Goal: Task Accomplishment & Management: Use online tool/utility

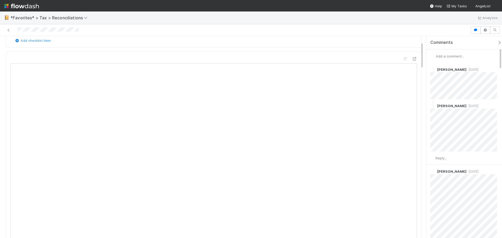
scroll to position [79, 0]
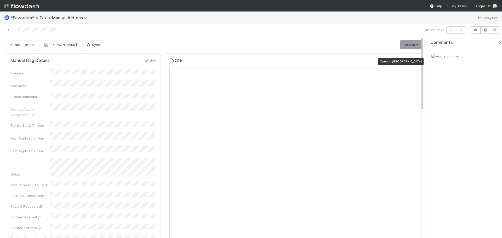
click at [412, 60] on icon at bounding box center [414, 61] width 5 height 3
click at [444, 57] on span "Add a comment..." at bounding box center [450, 56] width 28 height 4
click at [453, 142] on button "Add Comment" at bounding box center [450, 144] width 30 height 9
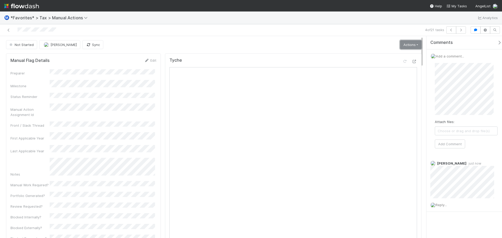
click at [408, 46] on link "Actions" at bounding box center [410, 44] width 21 height 9
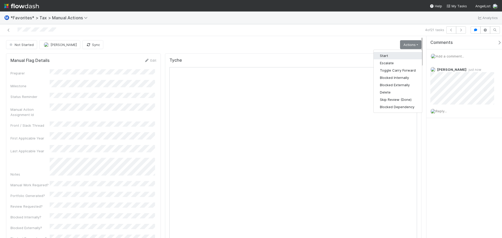
click at [400, 57] on button "Start" at bounding box center [398, 55] width 48 height 7
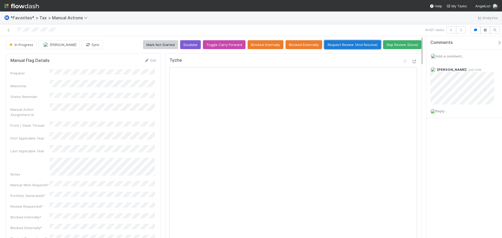
click at [370, 43] on button "Request Review (And Resolve)" at bounding box center [353, 44] width 57 height 9
